Goal: Transaction & Acquisition: Purchase product/service

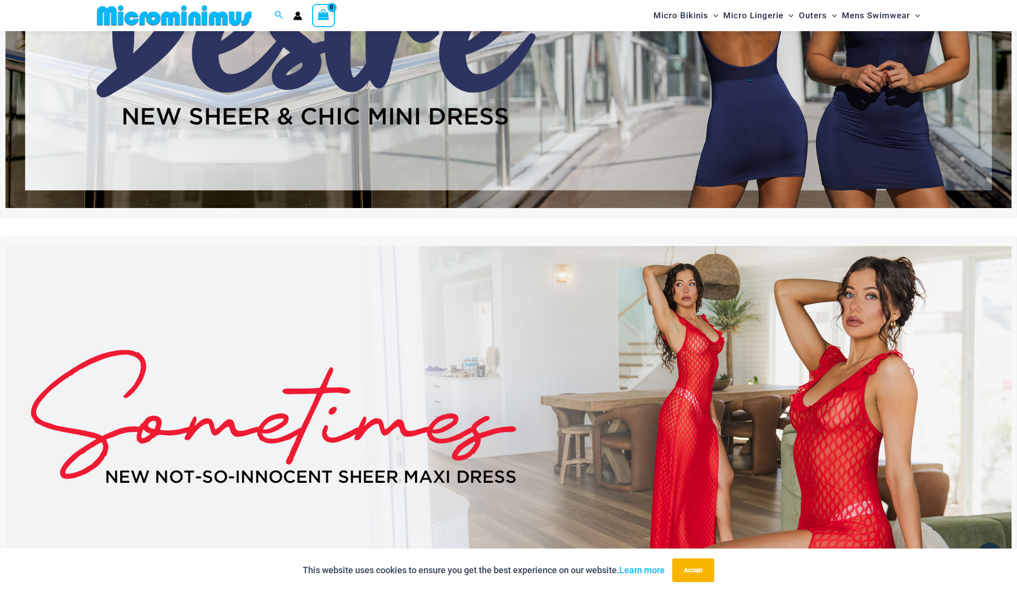
scroll to position [366, 0]
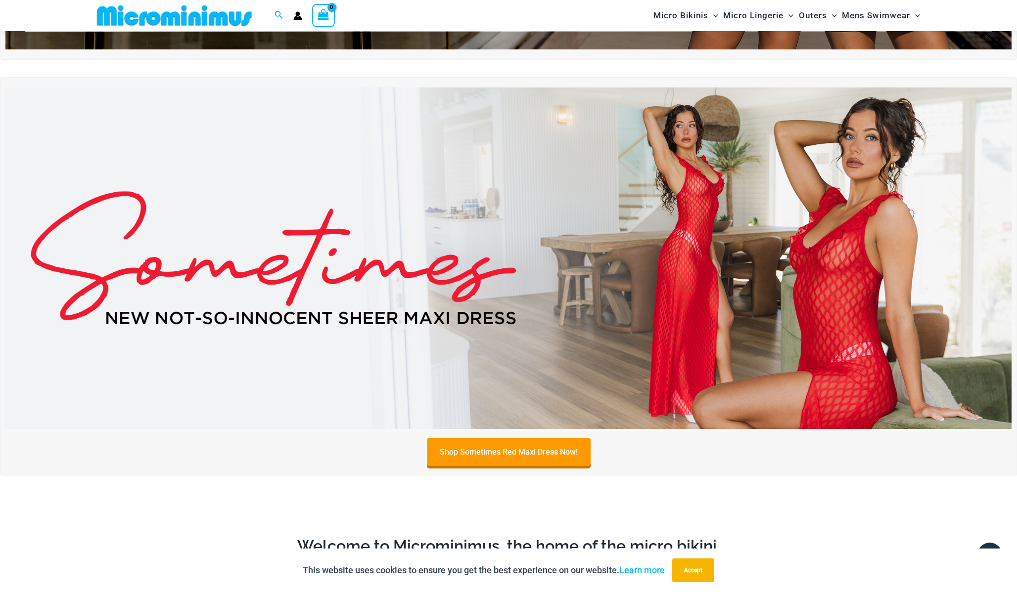
click at [742, 254] on img at bounding box center [508, 259] width 1006 height 342
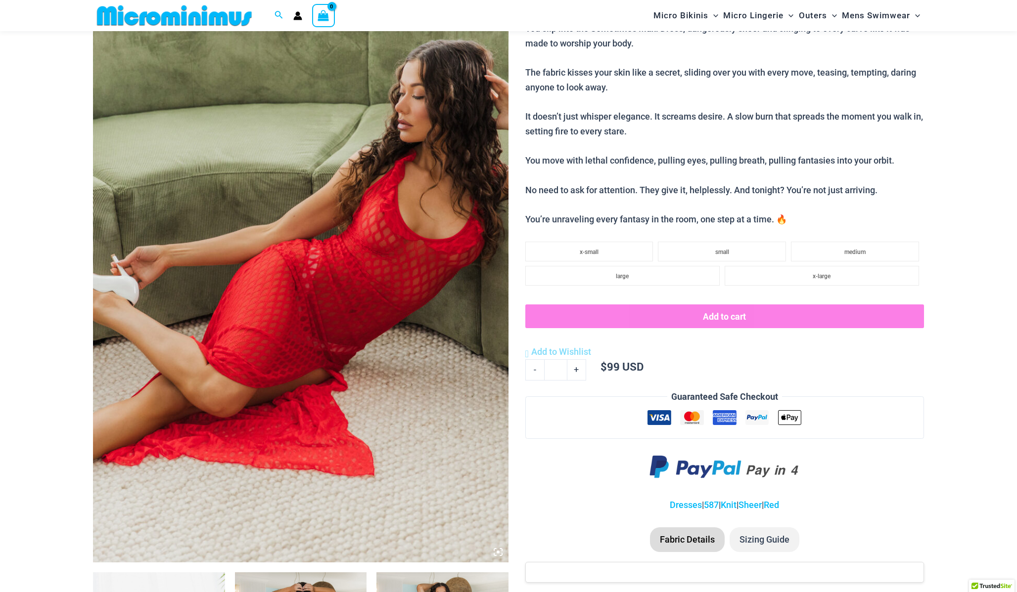
scroll to position [368, 0]
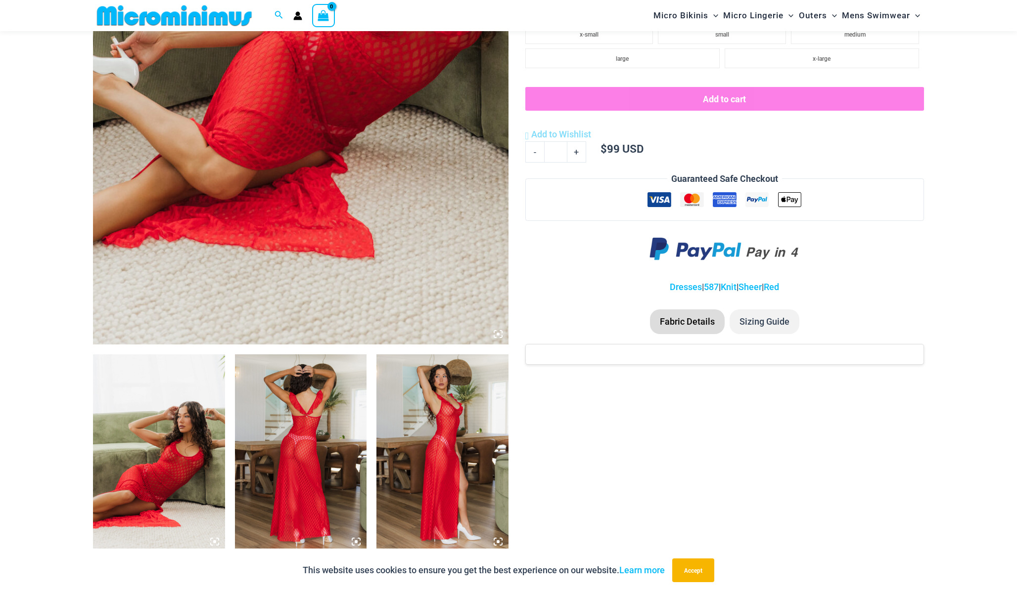
click at [428, 434] on img at bounding box center [442, 454] width 132 height 198
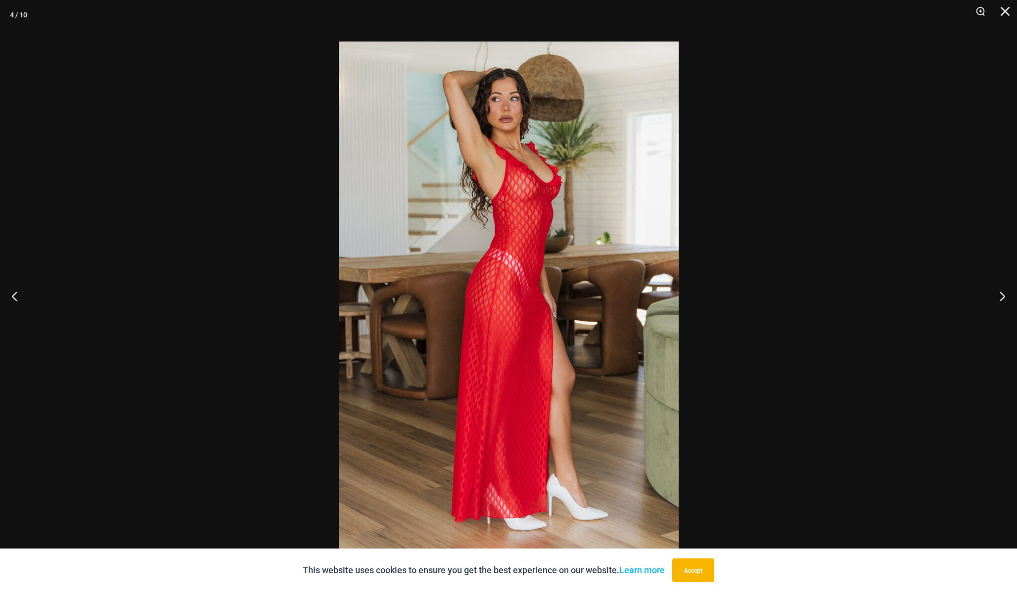
click at [440, 410] on img at bounding box center [509, 296] width 340 height 509
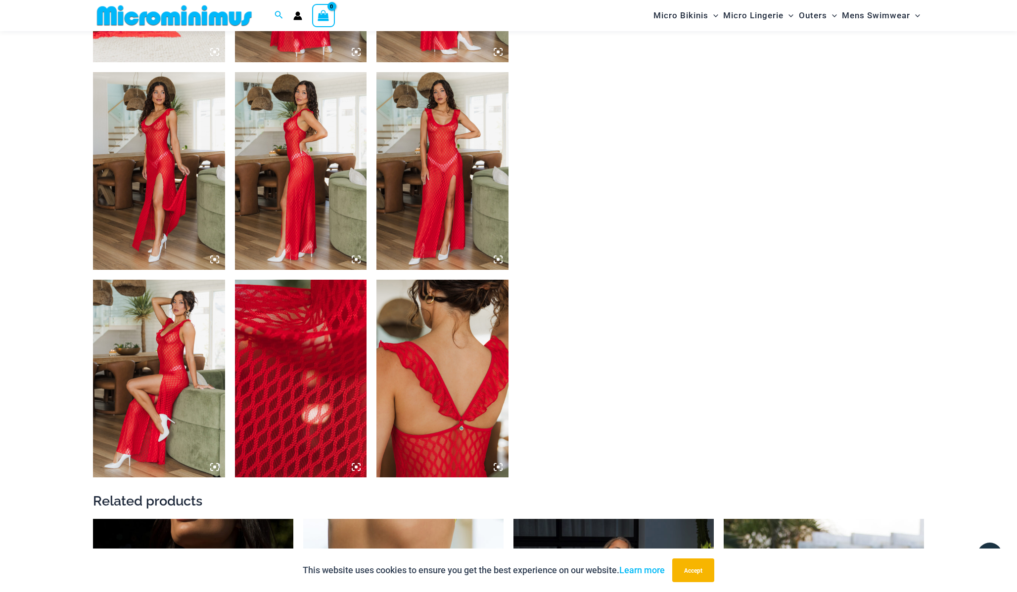
scroll to position [861, 0]
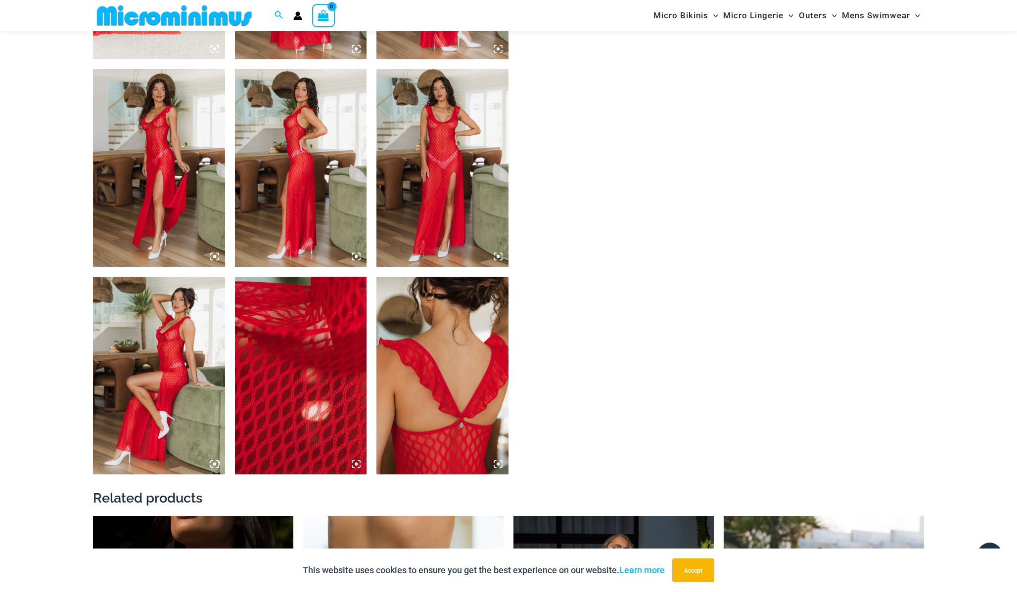
click at [460, 182] on img at bounding box center [442, 168] width 132 height 198
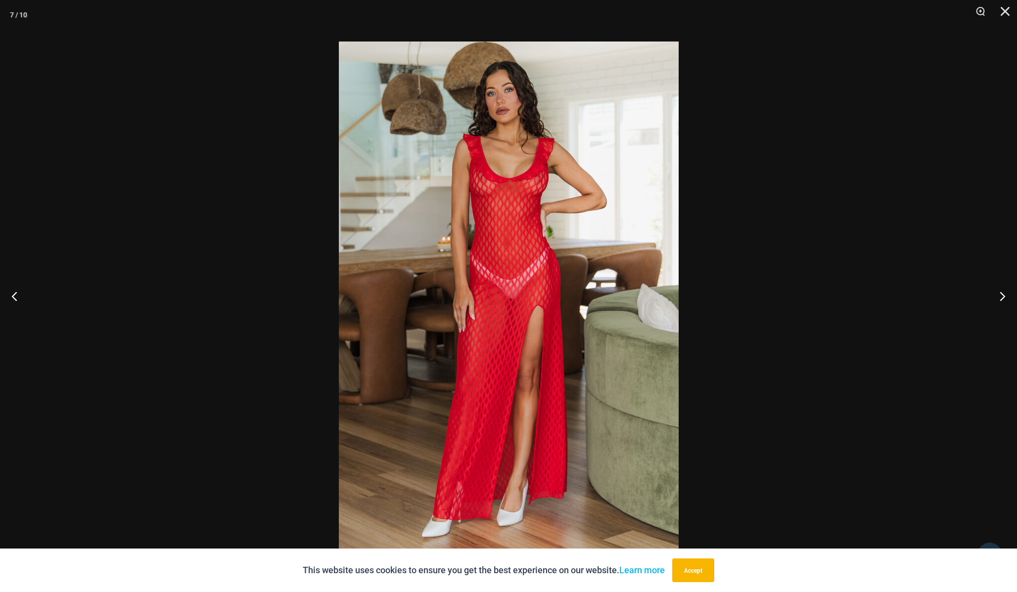
click at [490, 205] on img at bounding box center [509, 296] width 340 height 509
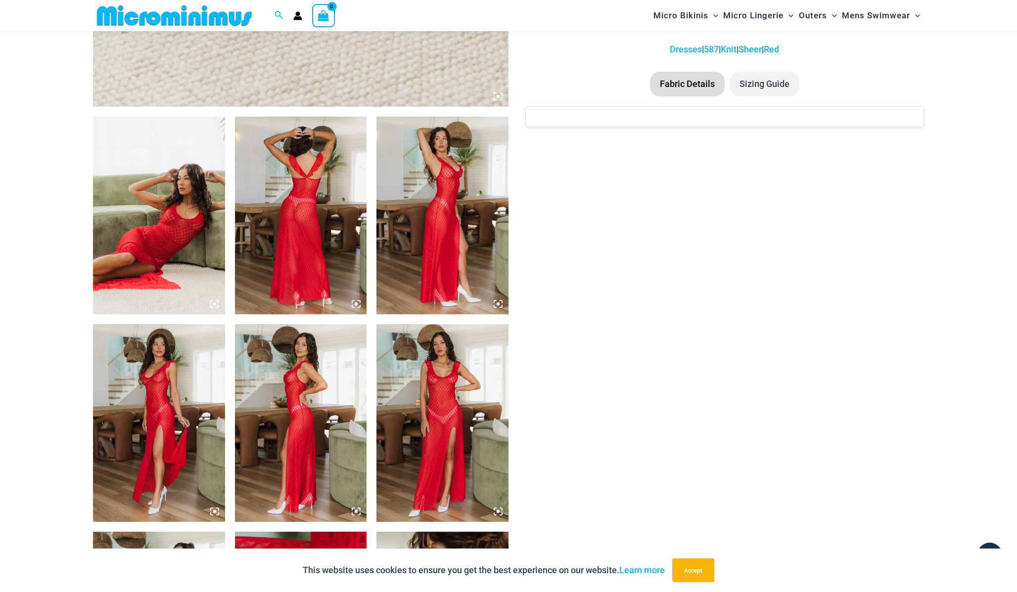
scroll to position [583, 0]
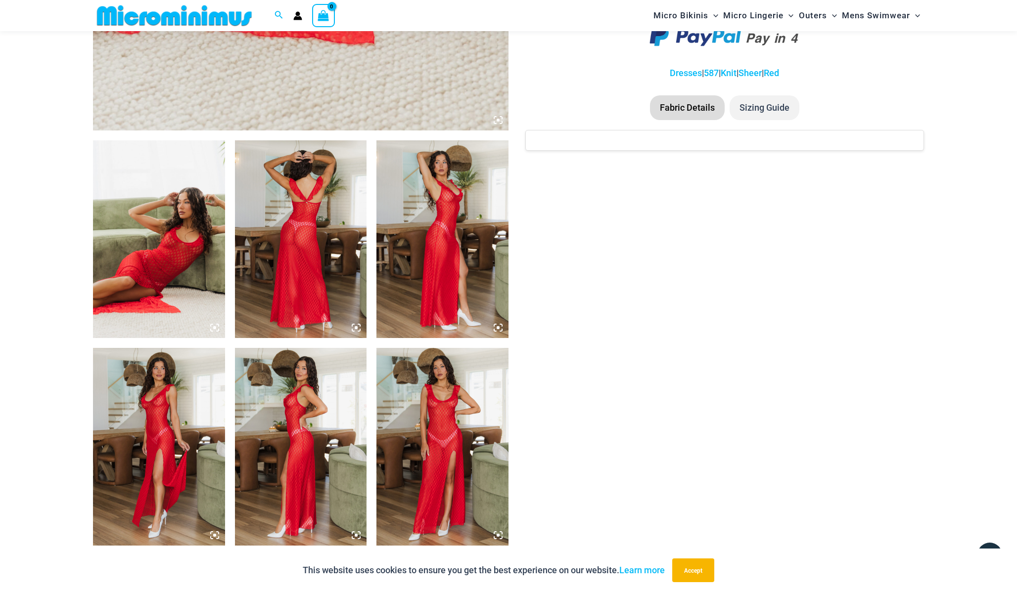
click at [171, 403] on img at bounding box center [159, 447] width 132 height 198
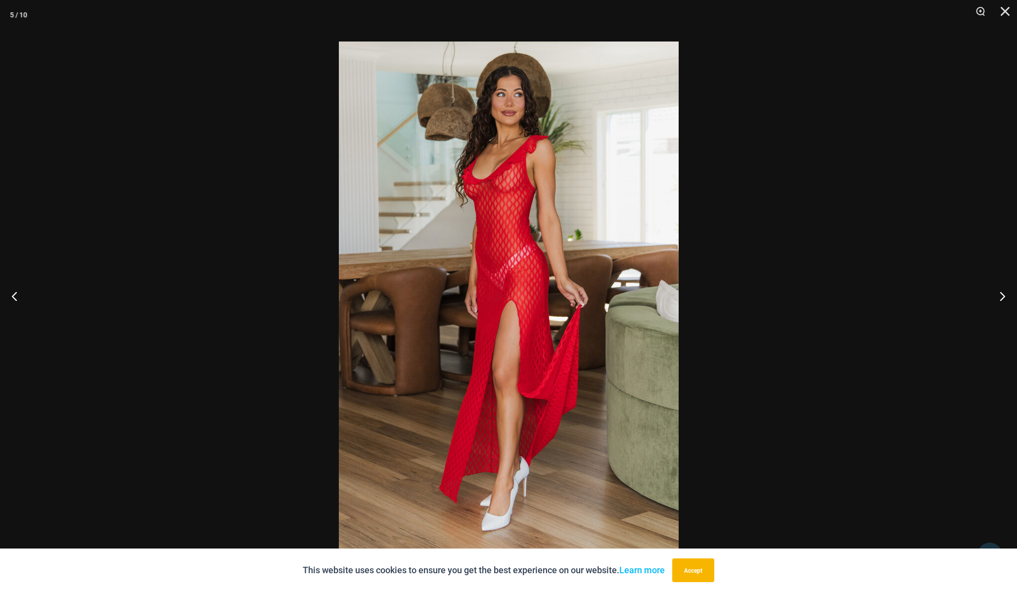
click at [400, 246] on img at bounding box center [509, 296] width 340 height 509
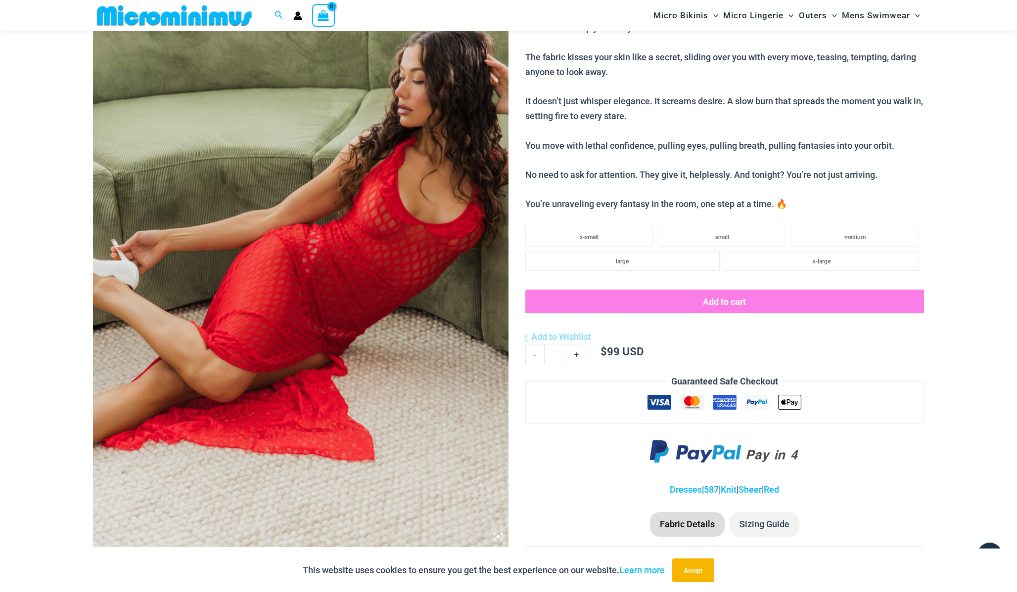
scroll to position [0, 0]
